Goal: Task Accomplishment & Management: Complete application form

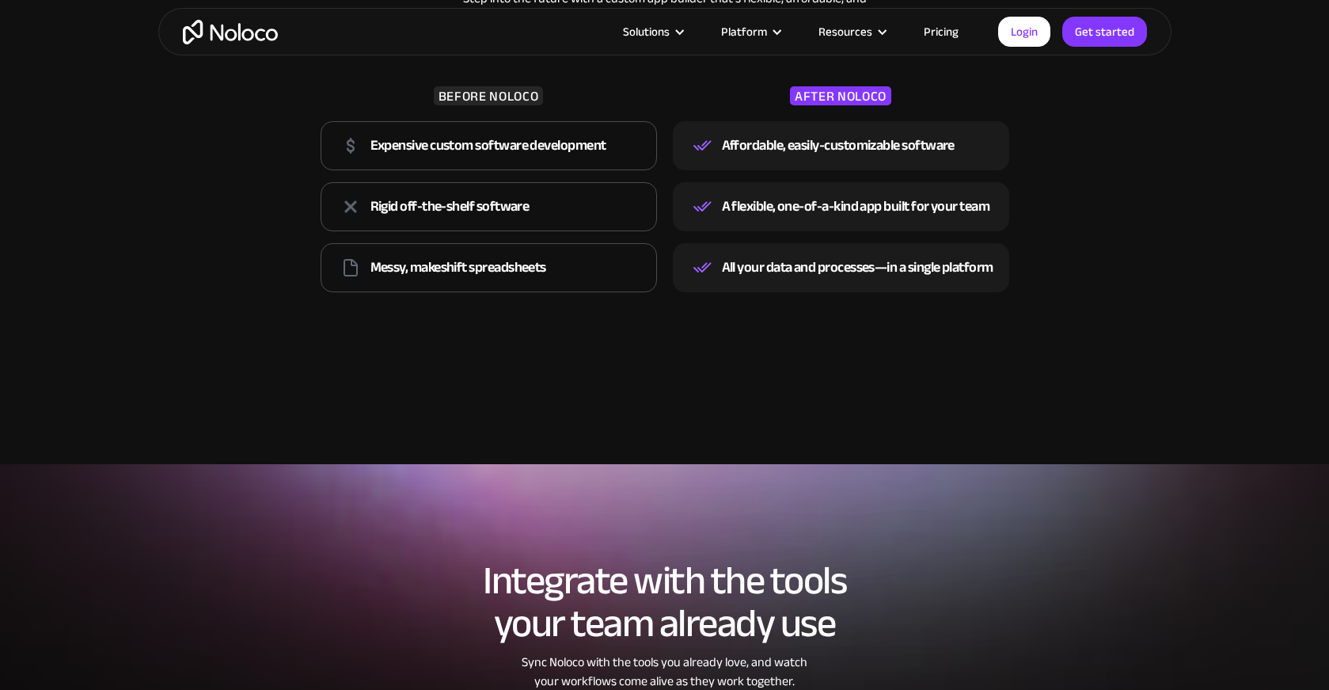
scroll to position [2059, 0]
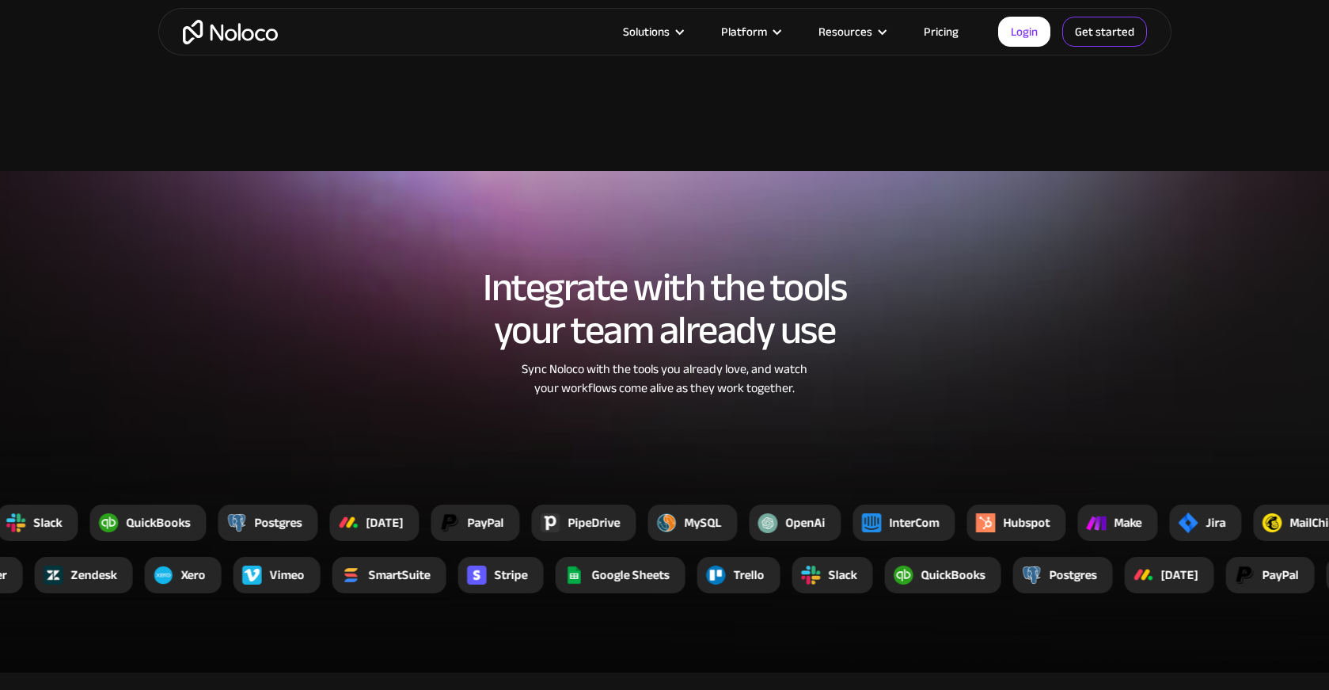
click at [1100, 32] on link "Get started" at bounding box center [1105, 32] width 85 height 30
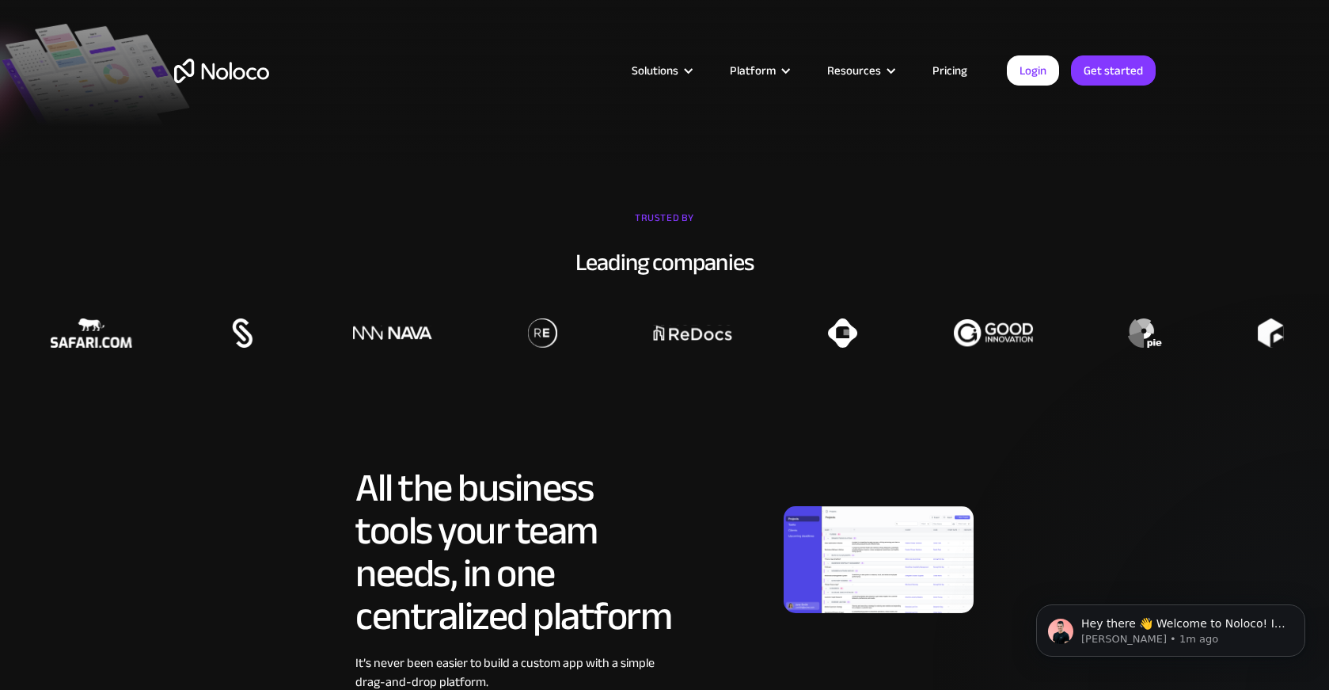
scroll to position [0, 0]
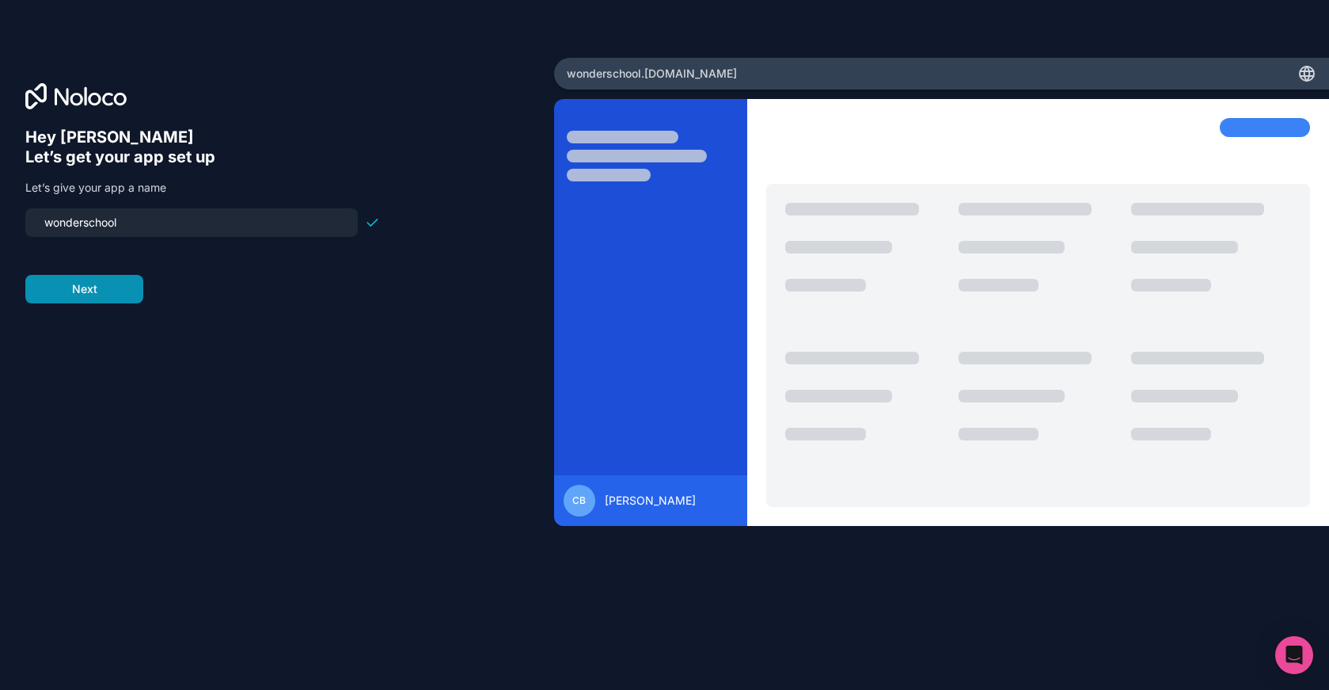
click at [135, 287] on button "Next" at bounding box center [84, 289] width 118 height 29
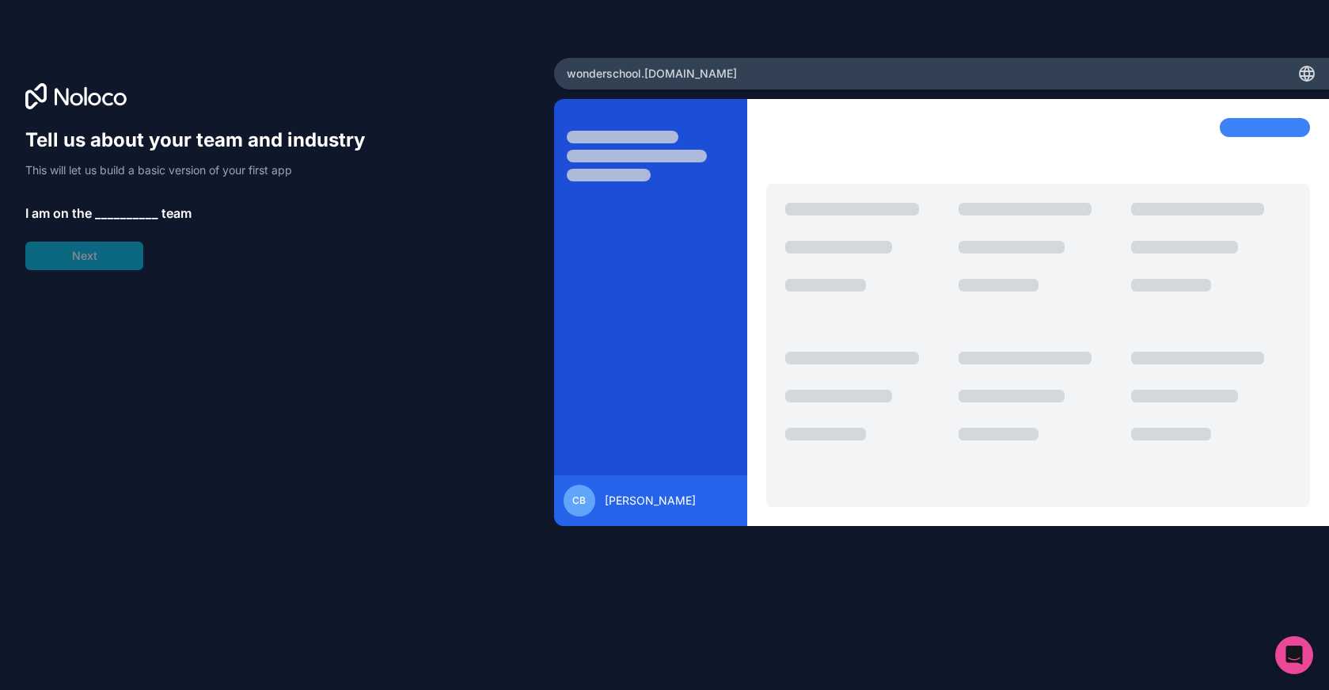
click at [130, 192] on div "Tell us about your team and industry This will let us build a basic version of …" at bounding box center [202, 198] width 355 height 143
click at [124, 205] on span "__________" at bounding box center [126, 212] width 63 height 19
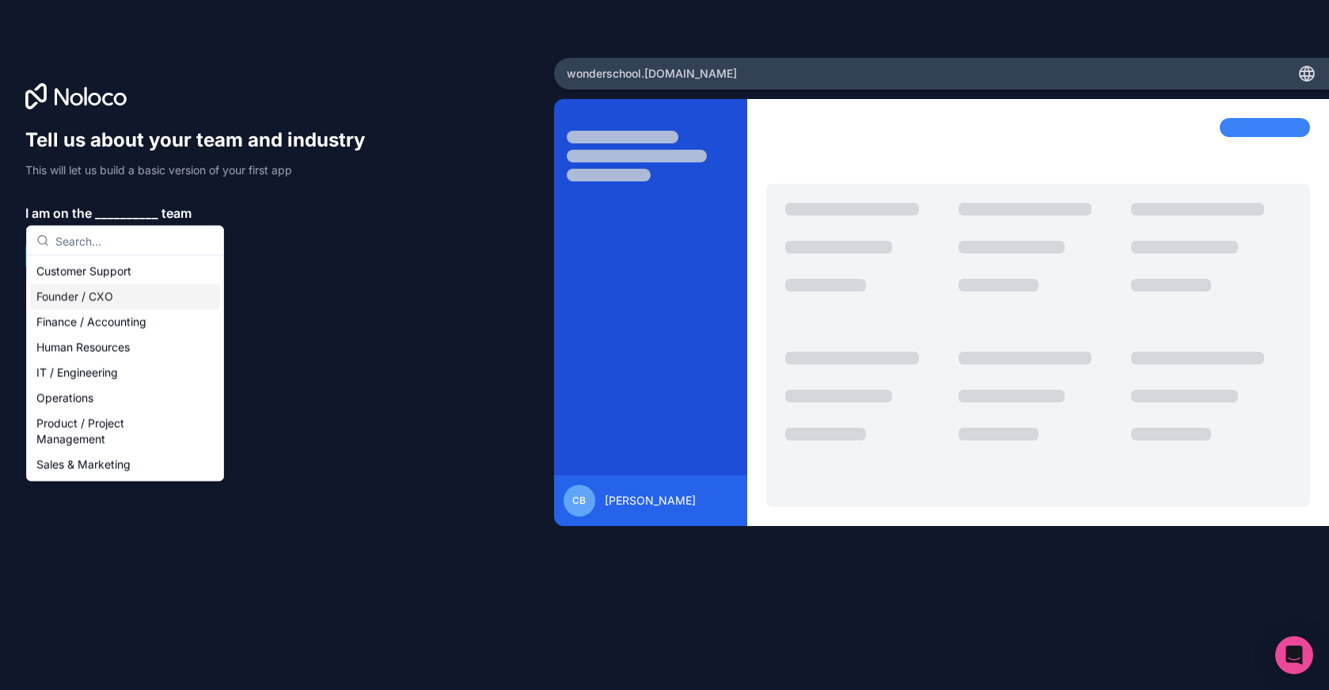
click at [125, 296] on div "Founder / CXO" at bounding box center [125, 296] width 190 height 25
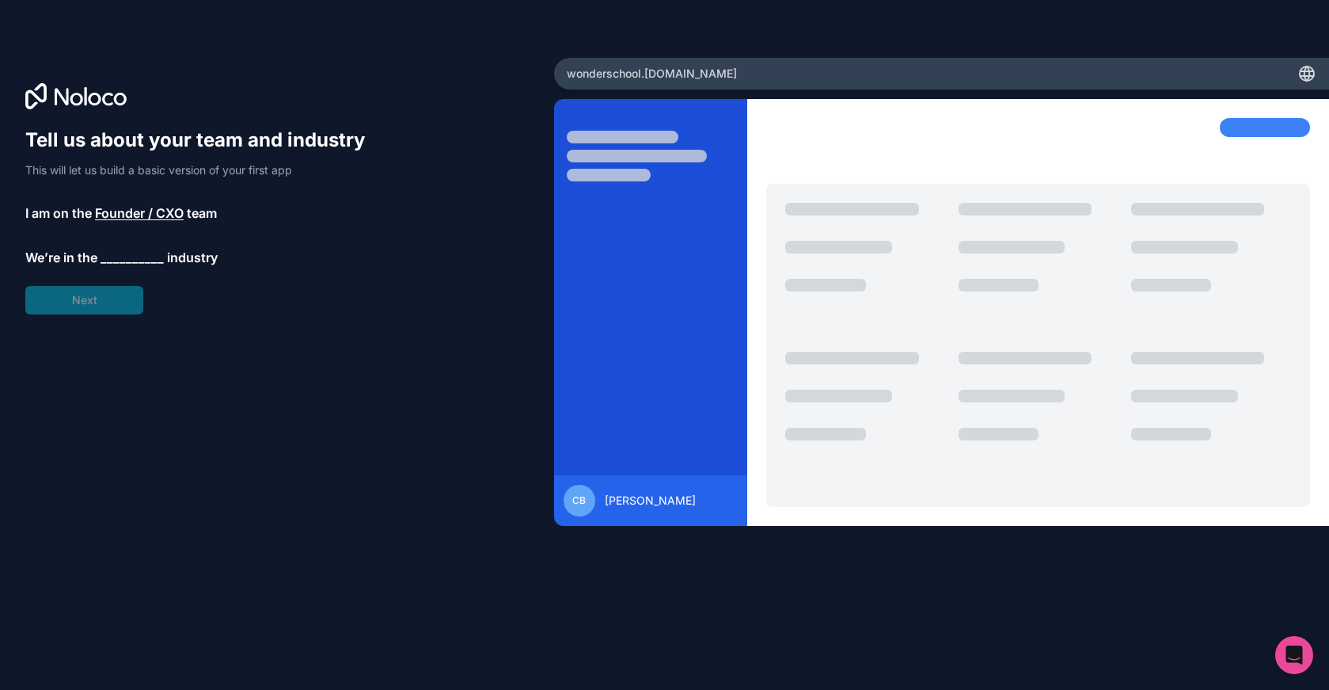
click at [121, 261] on span "__________" at bounding box center [132, 257] width 63 height 19
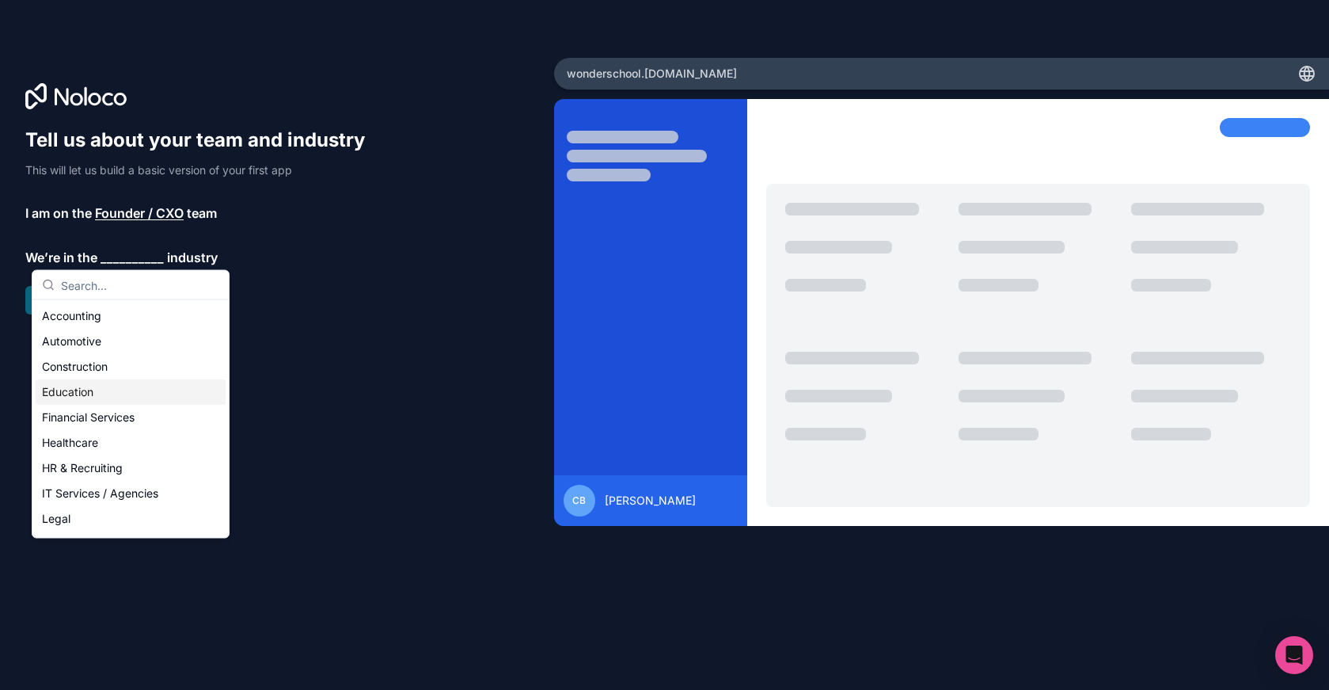
click at [74, 390] on div "Education" at bounding box center [131, 391] width 190 height 25
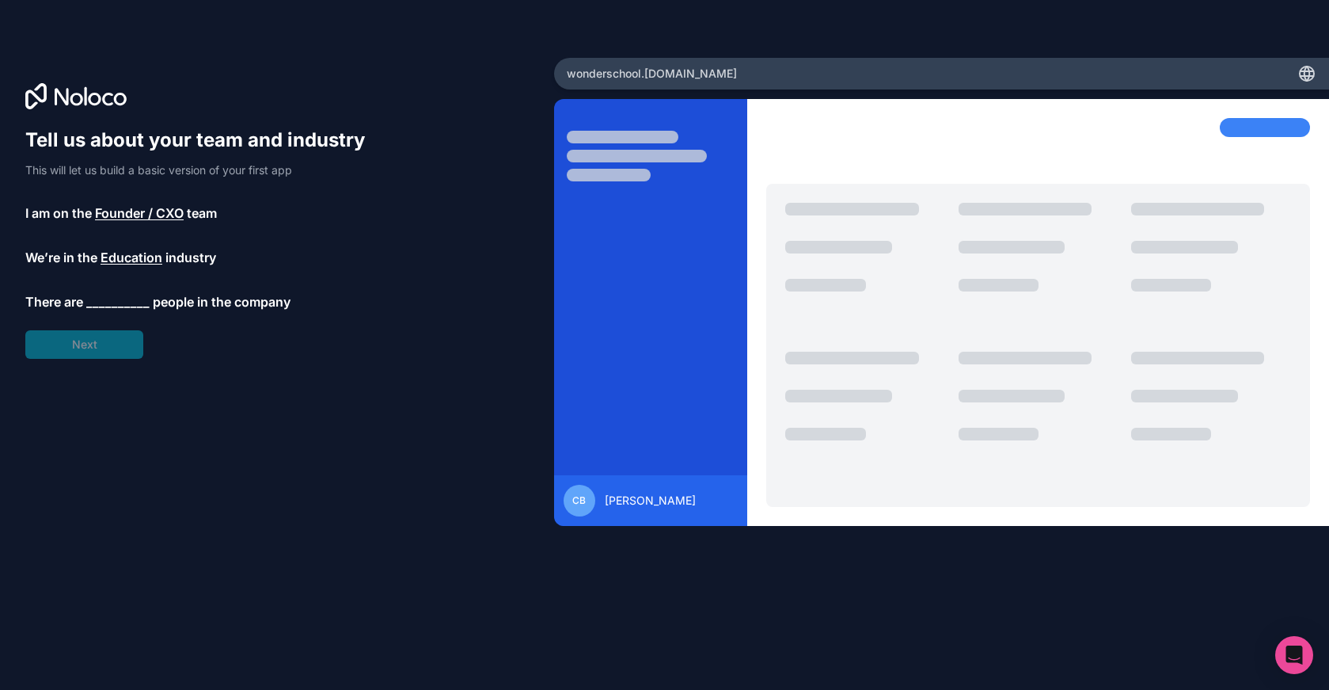
click at [96, 299] on span "__________" at bounding box center [117, 301] width 63 height 19
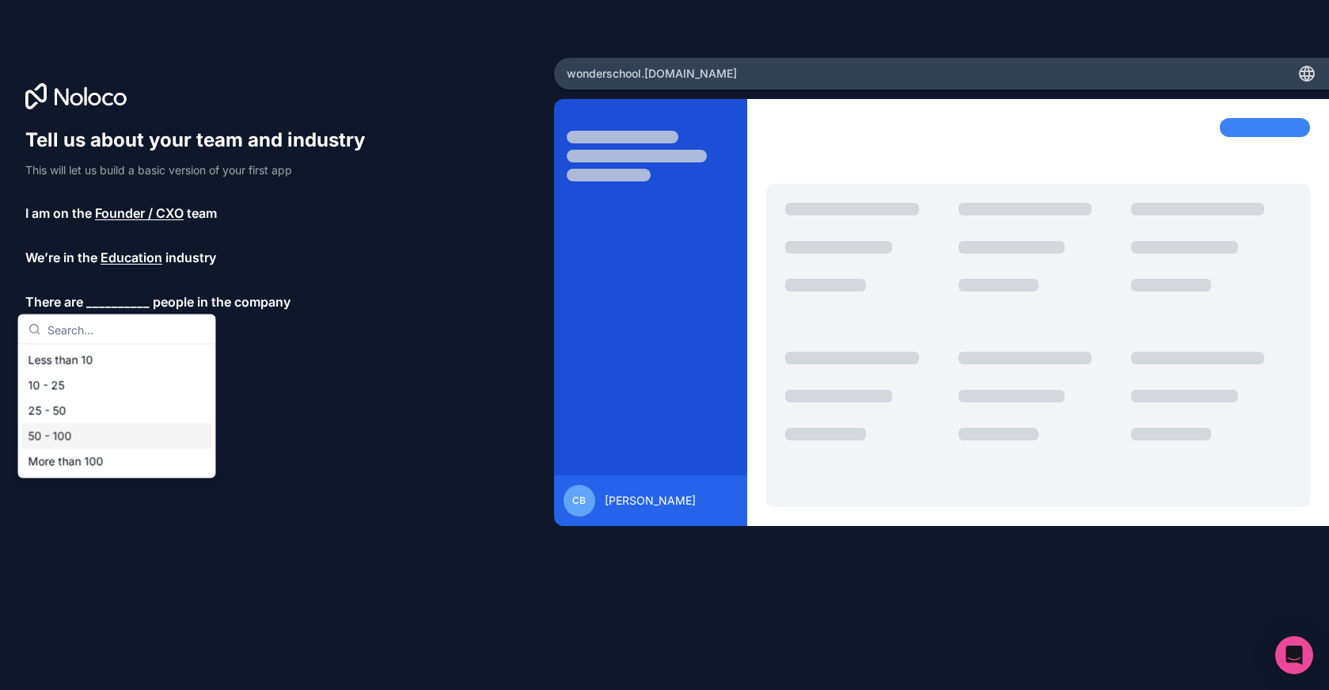
click at [87, 438] on div "50 - 100" at bounding box center [117, 436] width 190 height 25
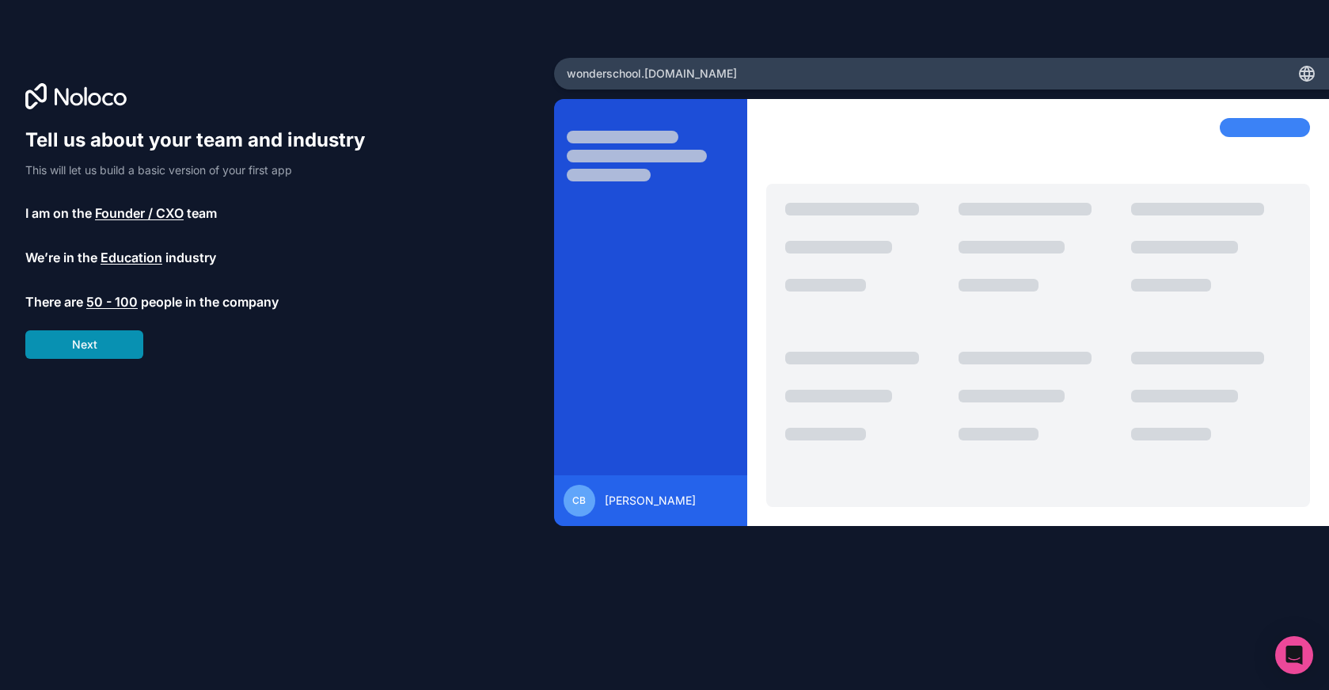
click at [97, 344] on button "Next" at bounding box center [84, 344] width 118 height 29
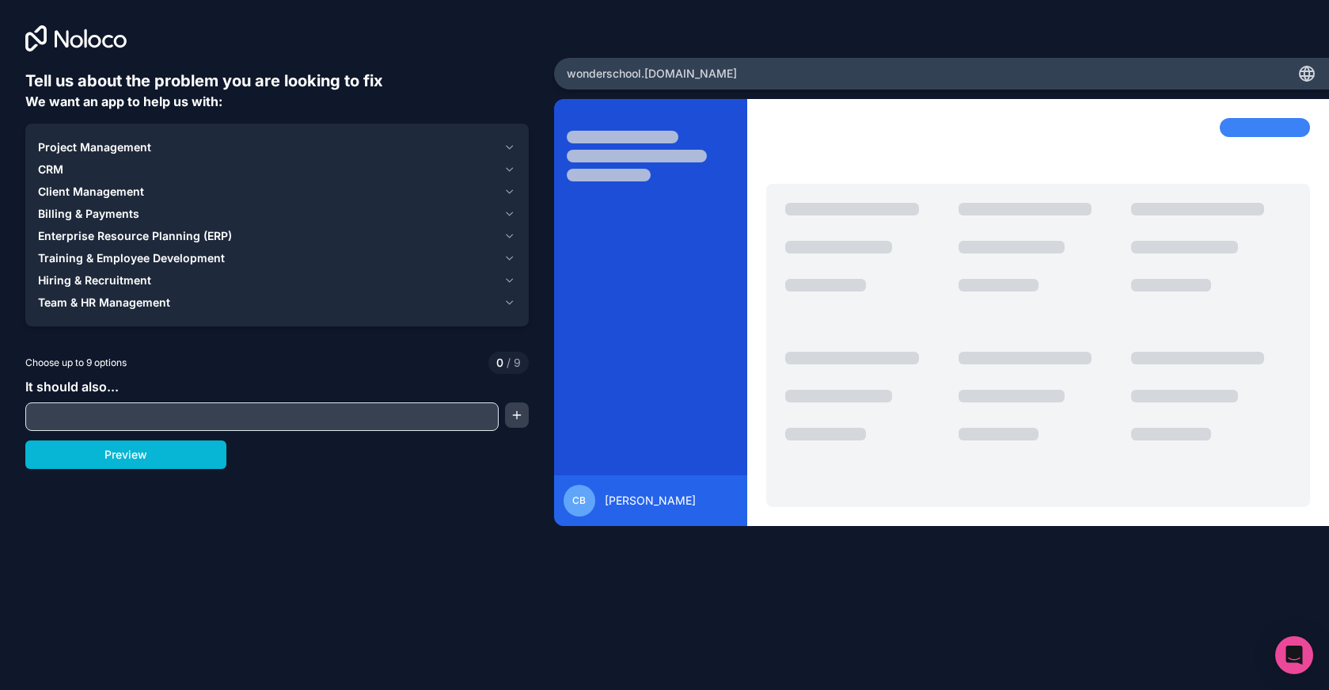
click at [97, 146] on span "Project Management" at bounding box center [94, 147] width 113 height 16
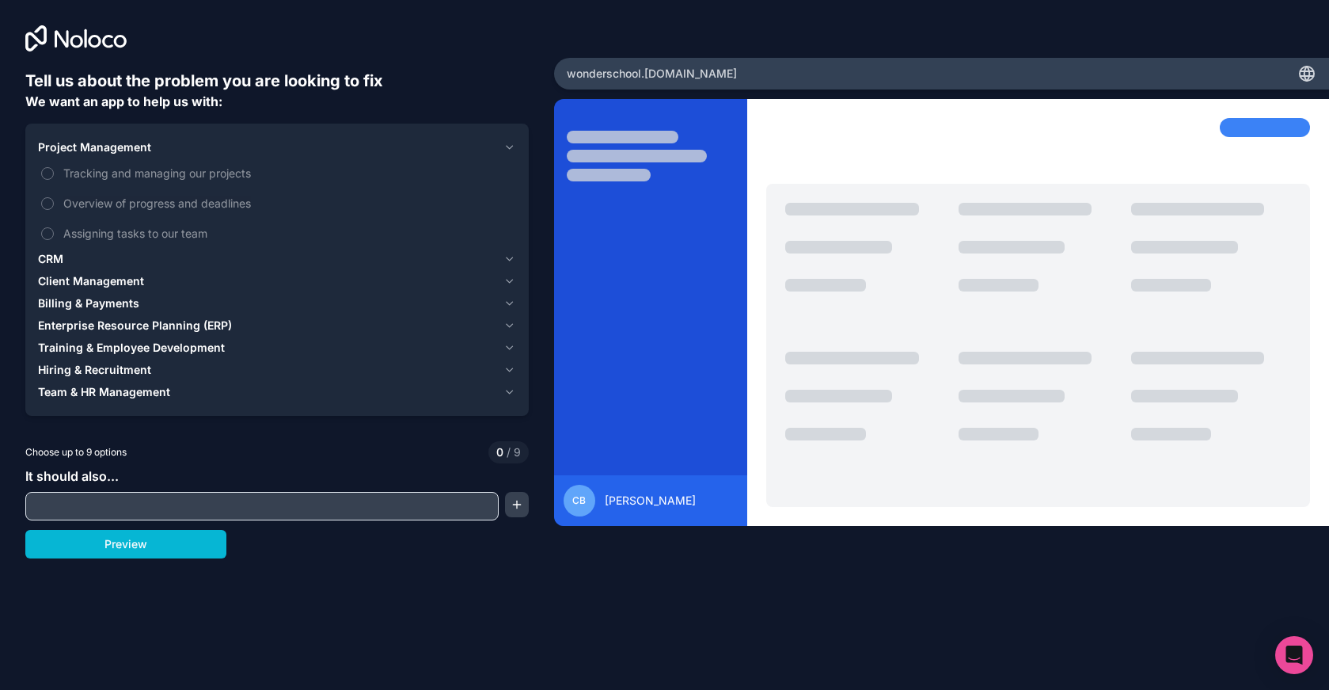
click at [97, 146] on span "Project Management" at bounding box center [94, 147] width 113 height 16
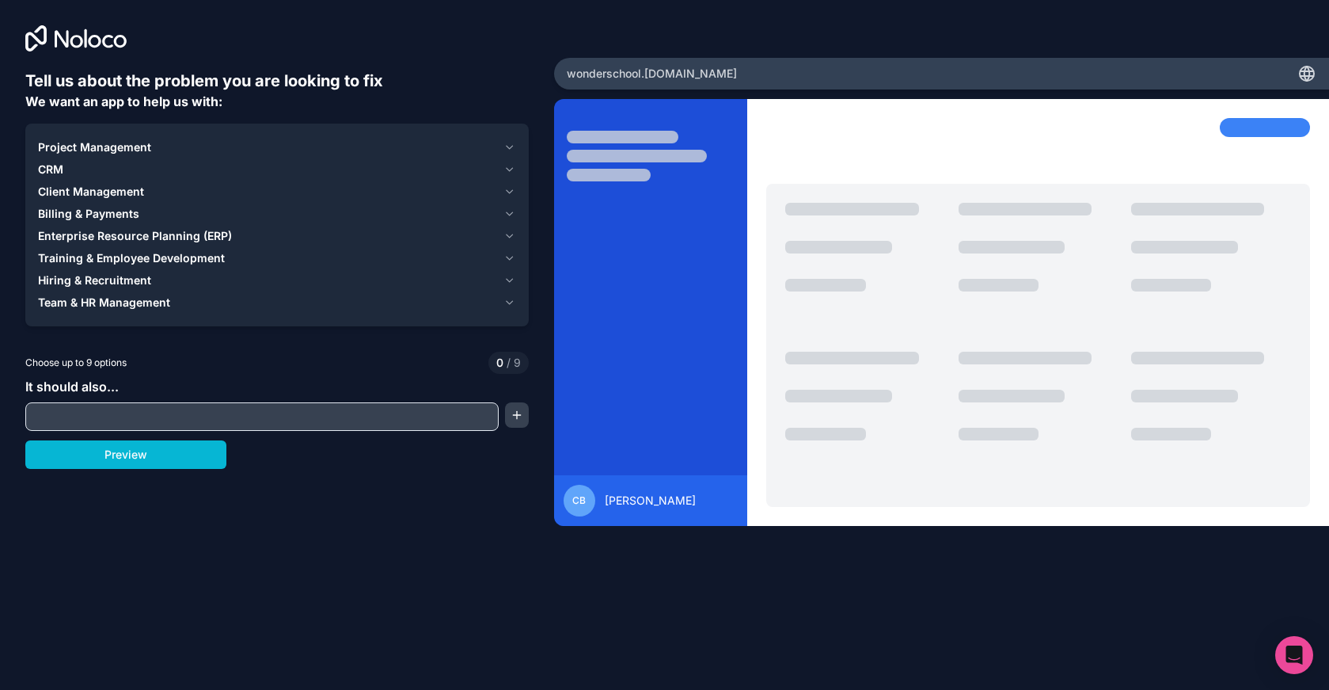
click at [59, 167] on span "CRM" at bounding box center [50, 170] width 25 height 16
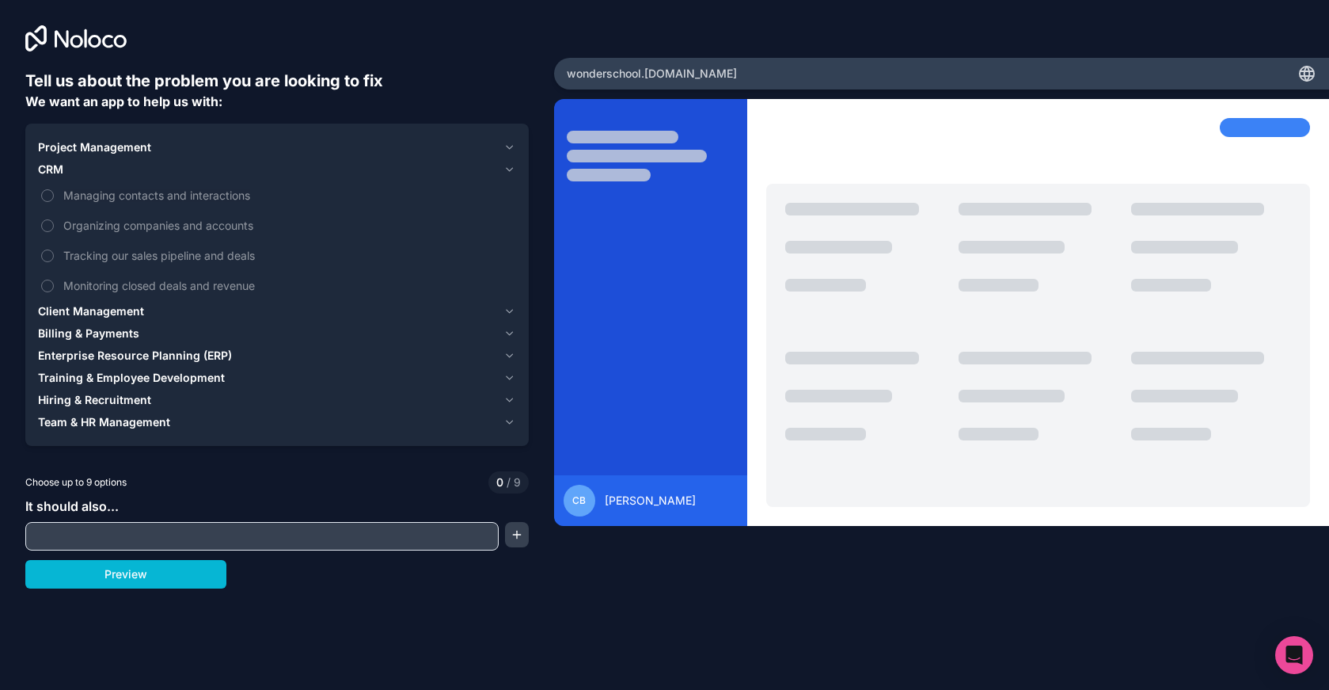
click at [59, 167] on span "CRM" at bounding box center [50, 170] width 25 height 16
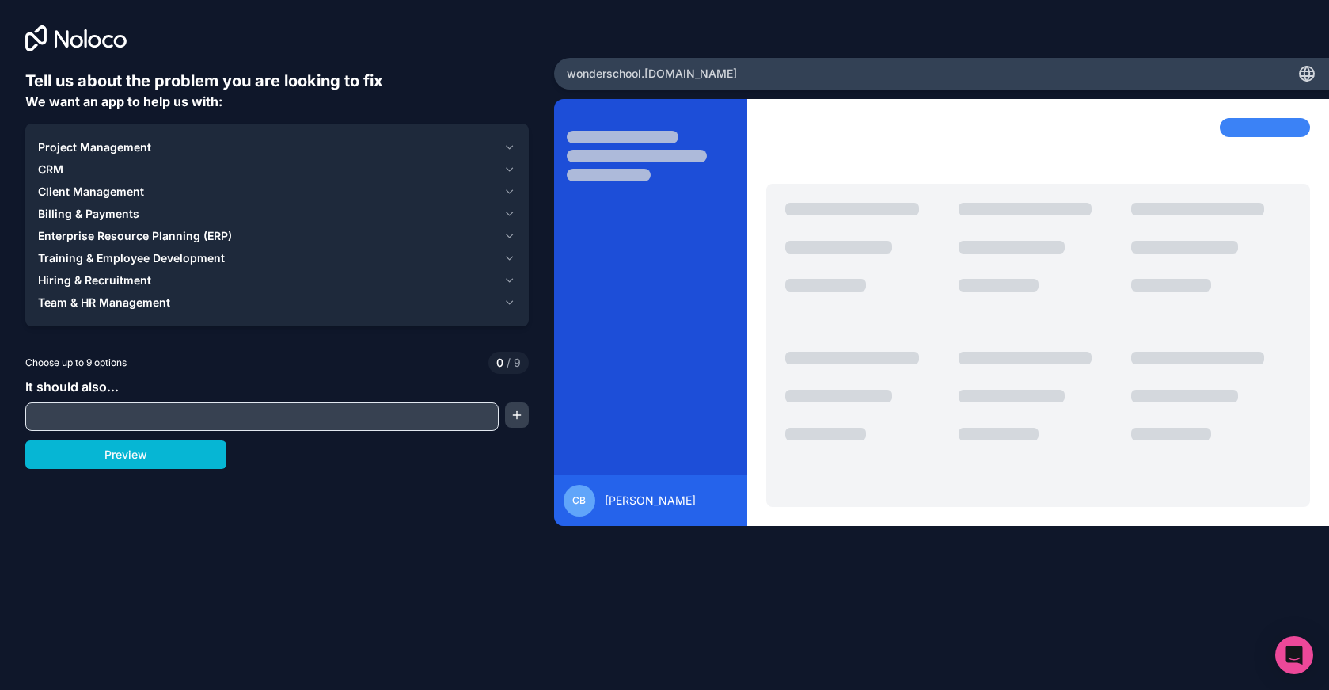
click at [60, 194] on span "Client Management" at bounding box center [91, 192] width 106 height 16
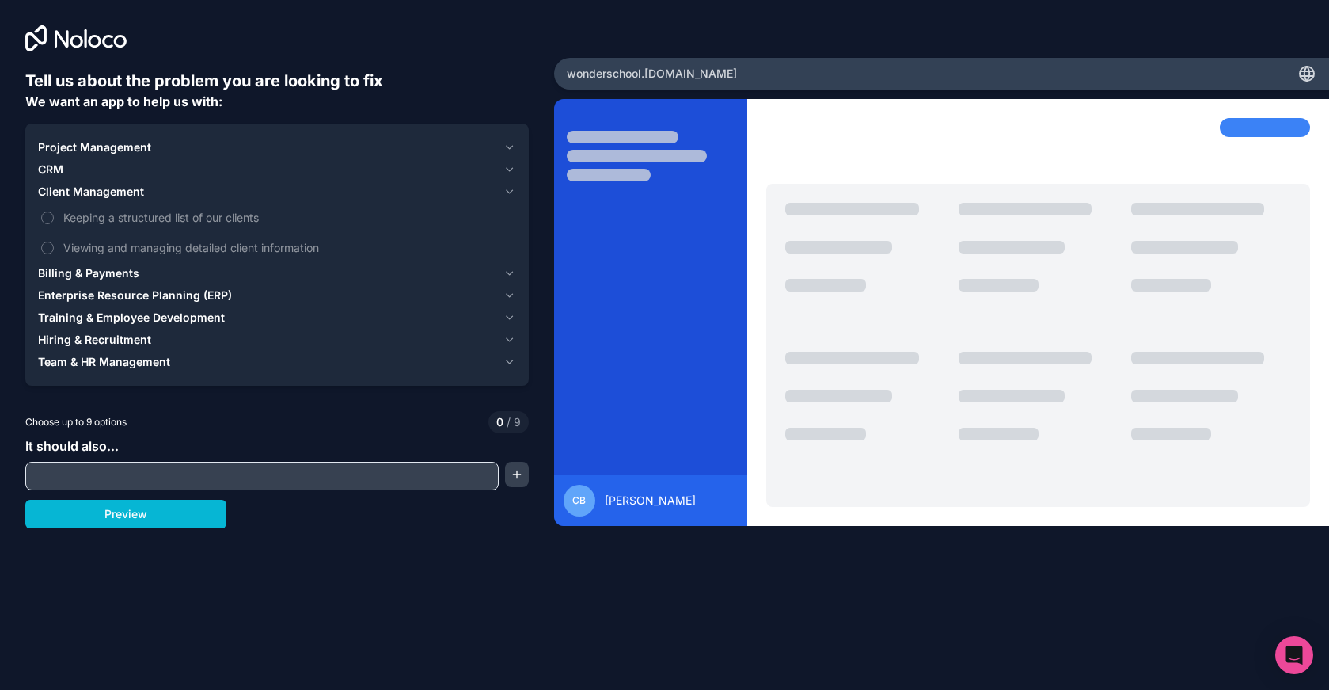
click at [60, 194] on span "Client Management" at bounding box center [91, 192] width 106 height 16
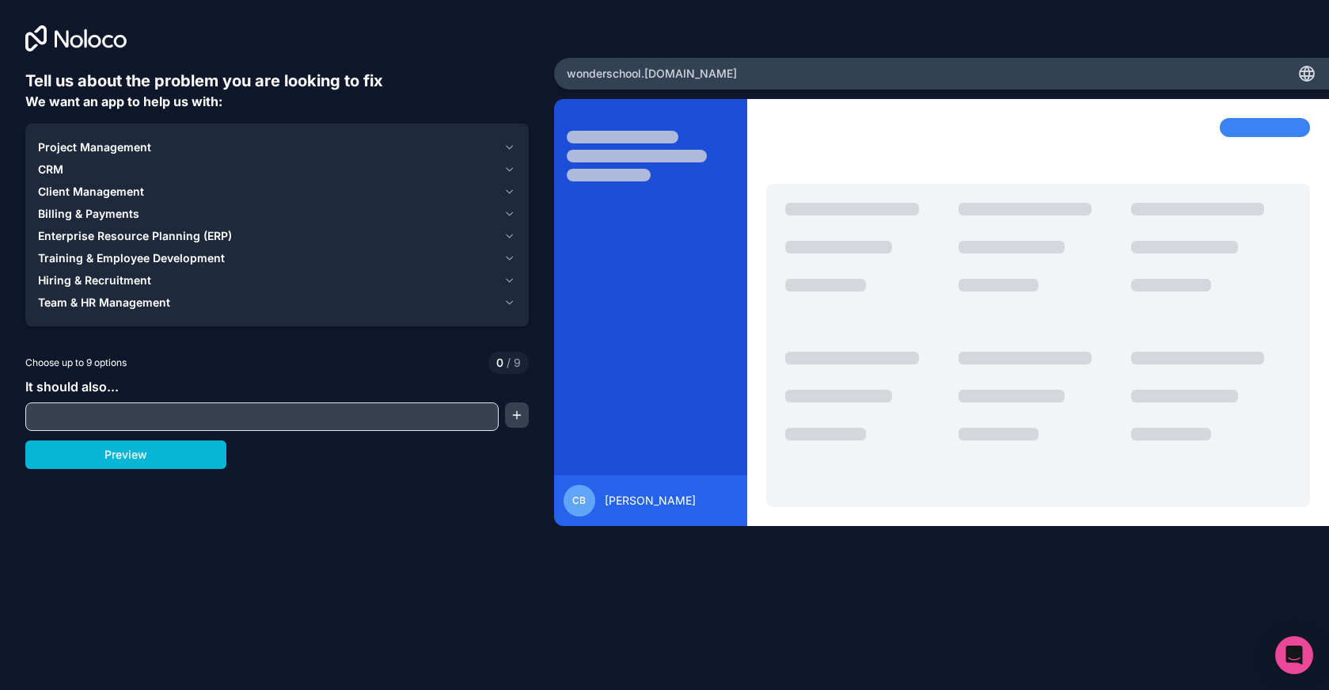
click at [59, 213] on span "Billing & Payments" at bounding box center [88, 214] width 101 height 16
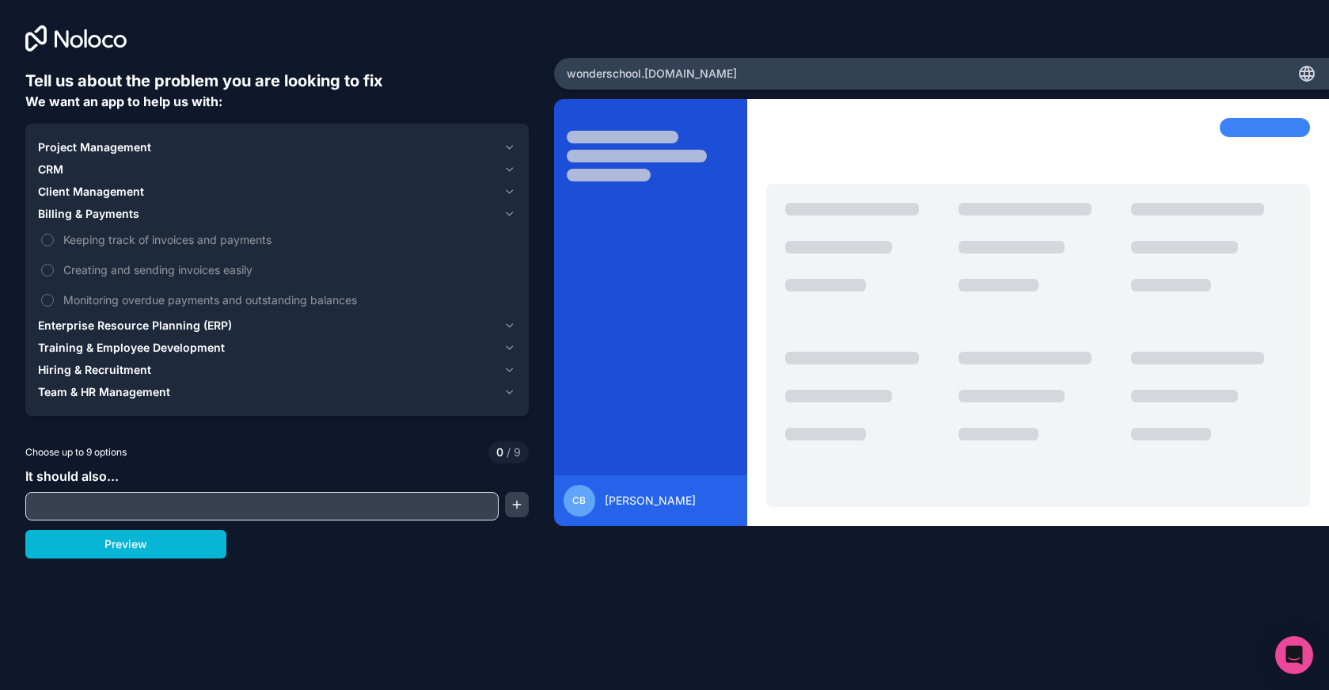
click at [59, 213] on span "Billing & Payments" at bounding box center [88, 214] width 101 height 16
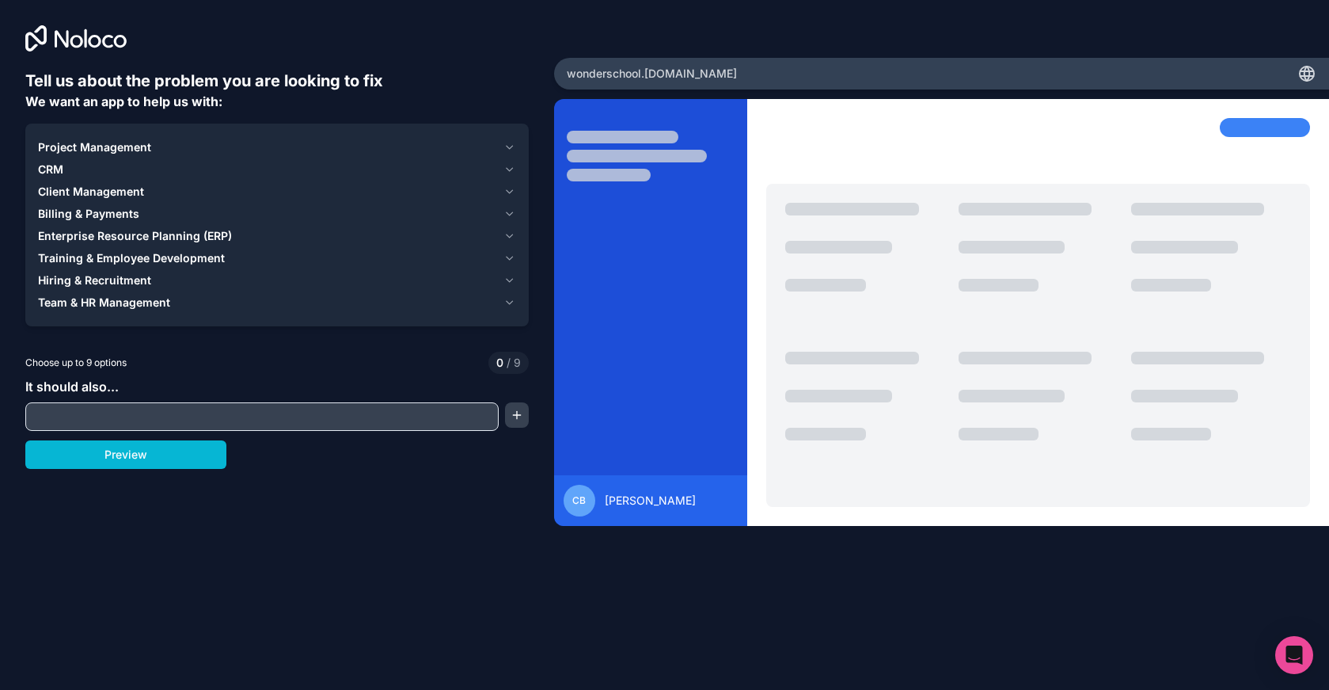
click at [58, 238] on span "Enterprise Resource Planning (ERP)" at bounding box center [135, 236] width 194 height 16
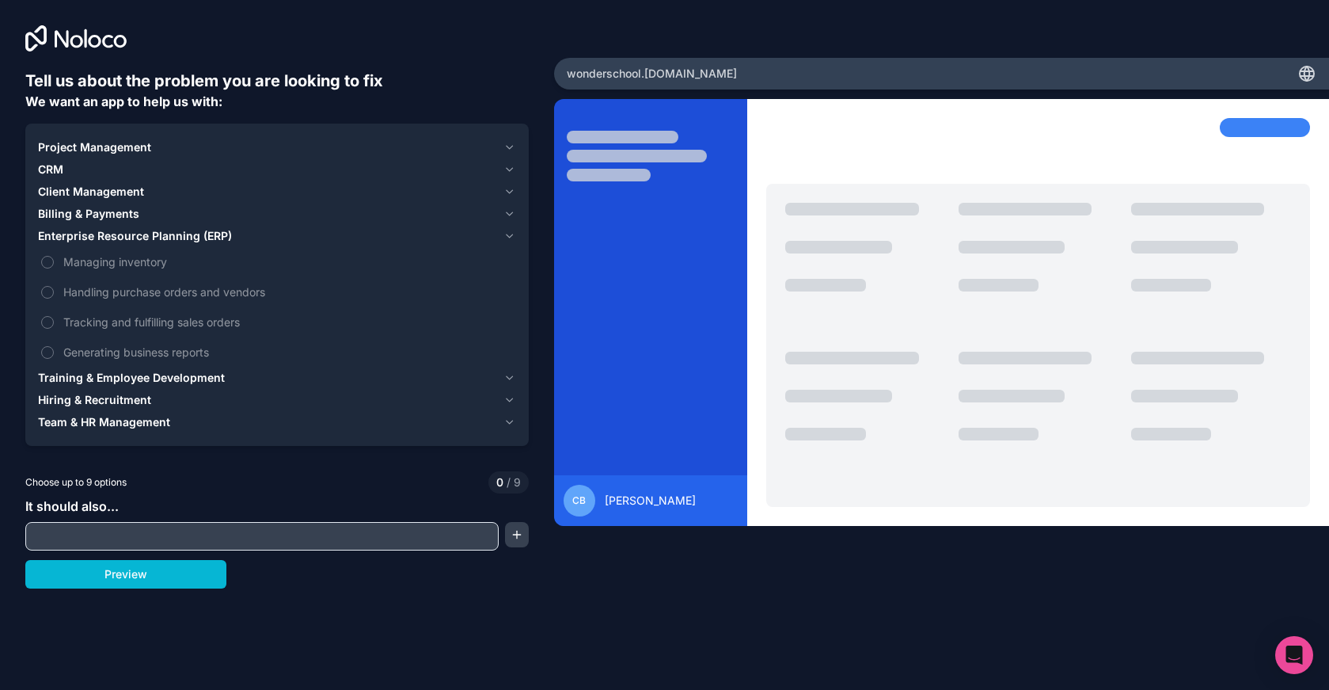
click at [58, 238] on span "Enterprise Resource Planning (ERP)" at bounding box center [135, 236] width 194 height 16
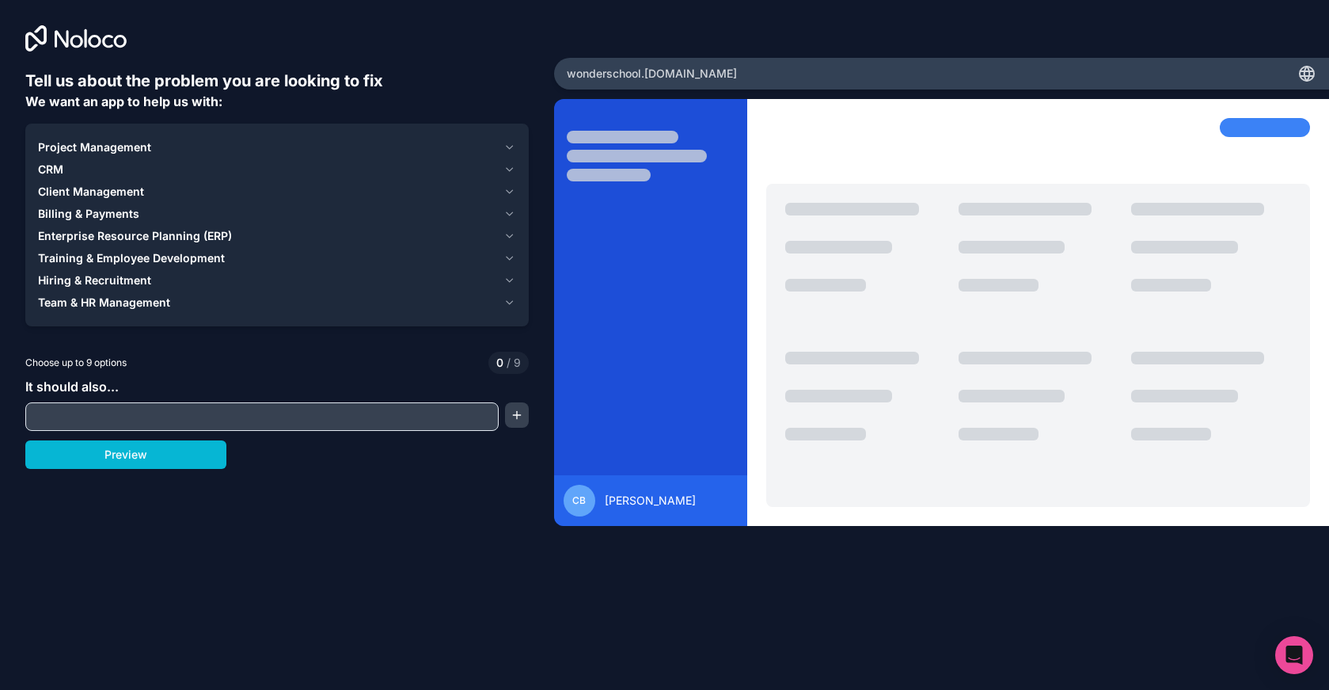
click at [58, 260] on span "Training & Employee Development" at bounding box center [131, 258] width 187 height 16
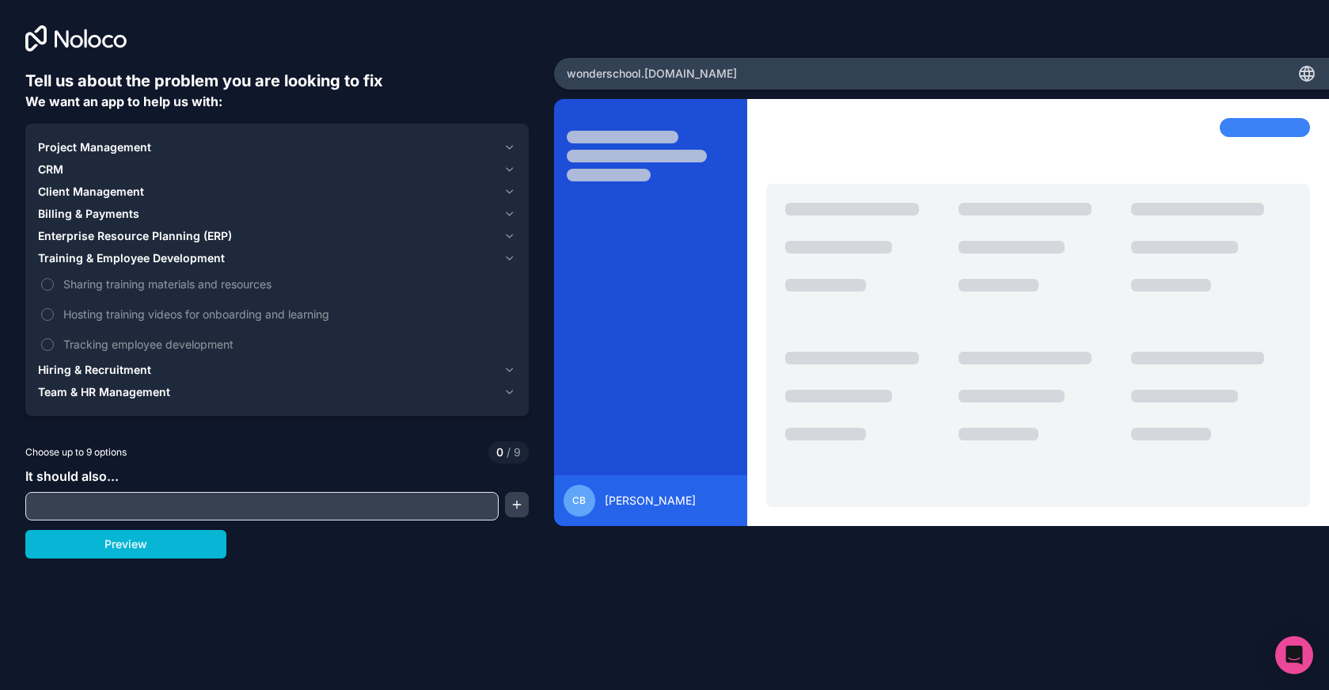
click at [58, 260] on span "Training & Employee Development" at bounding box center [131, 258] width 187 height 16
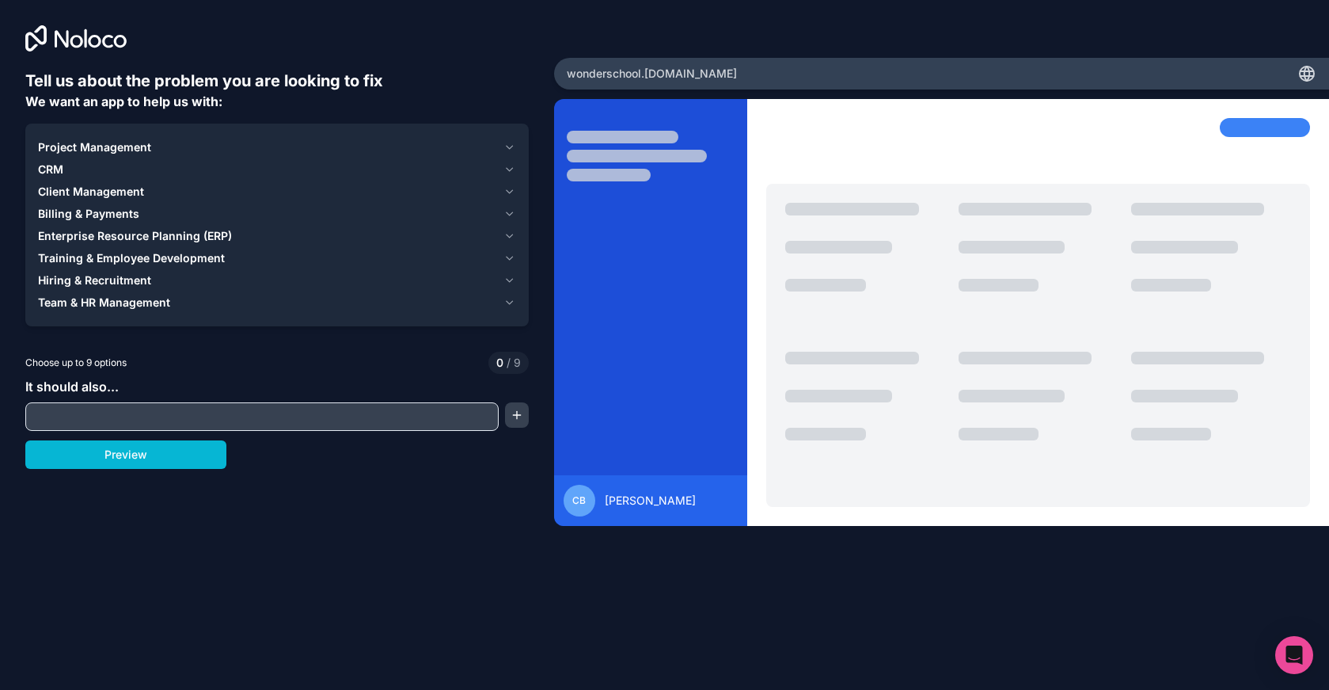
click at [401, 409] on input "text" at bounding box center [262, 416] width 466 height 22
type input "sign up flow"
click at [154, 435] on div "Tell us about the problem you are looking to fix We want an app to help us with…" at bounding box center [277, 310] width 504 height 480
click at [150, 447] on button "Preview" at bounding box center [125, 454] width 201 height 29
click at [137, 146] on span "Project Management" at bounding box center [94, 147] width 113 height 16
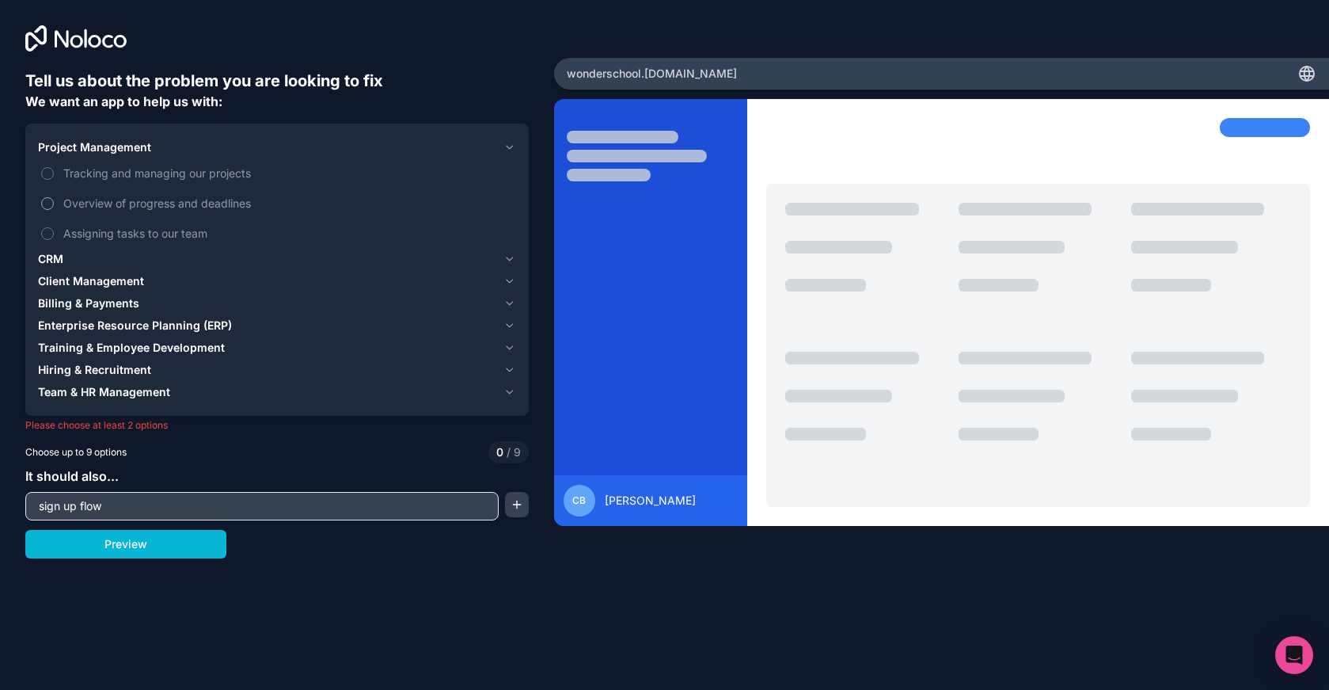
click at [135, 201] on span "Overview of progress and deadlines" at bounding box center [288, 203] width 450 height 17
click at [54, 201] on button "Overview of progress and deadlines" at bounding box center [47, 203] width 13 height 13
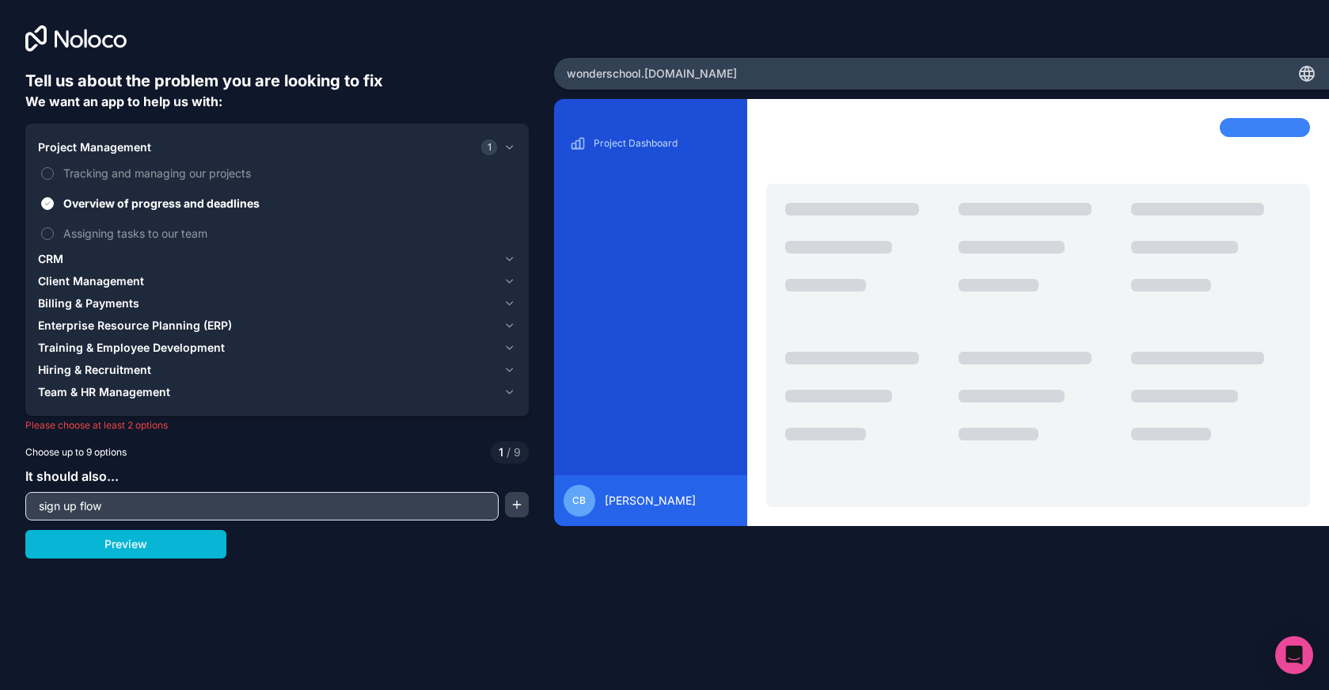
type button "on"
